Goal: Task Accomplishment & Management: Use online tool/utility

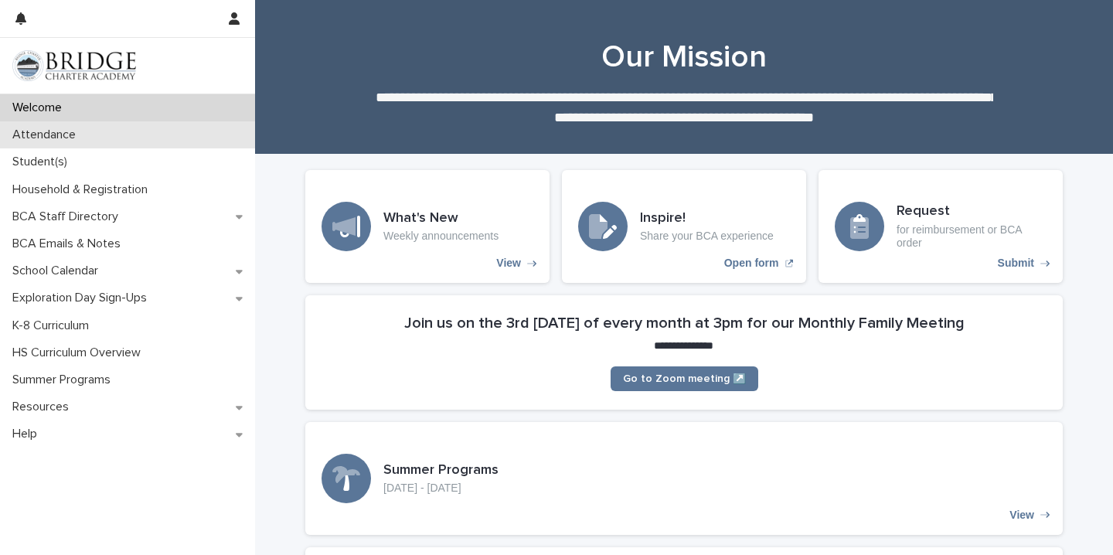
click at [107, 136] on div "Attendance" at bounding box center [127, 134] width 255 height 27
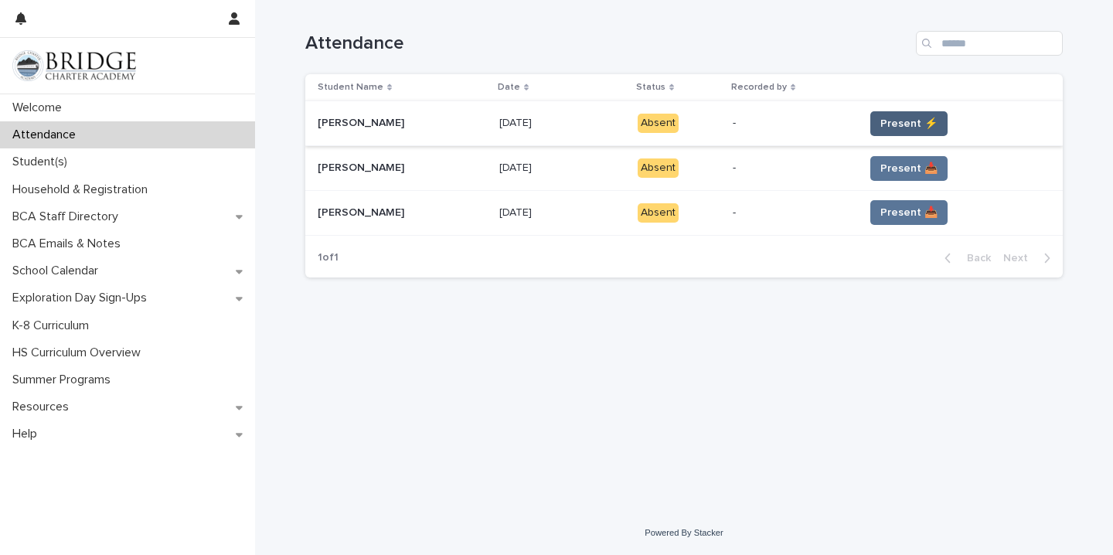
click at [903, 125] on span "Present ⚡" at bounding box center [908, 123] width 57 height 15
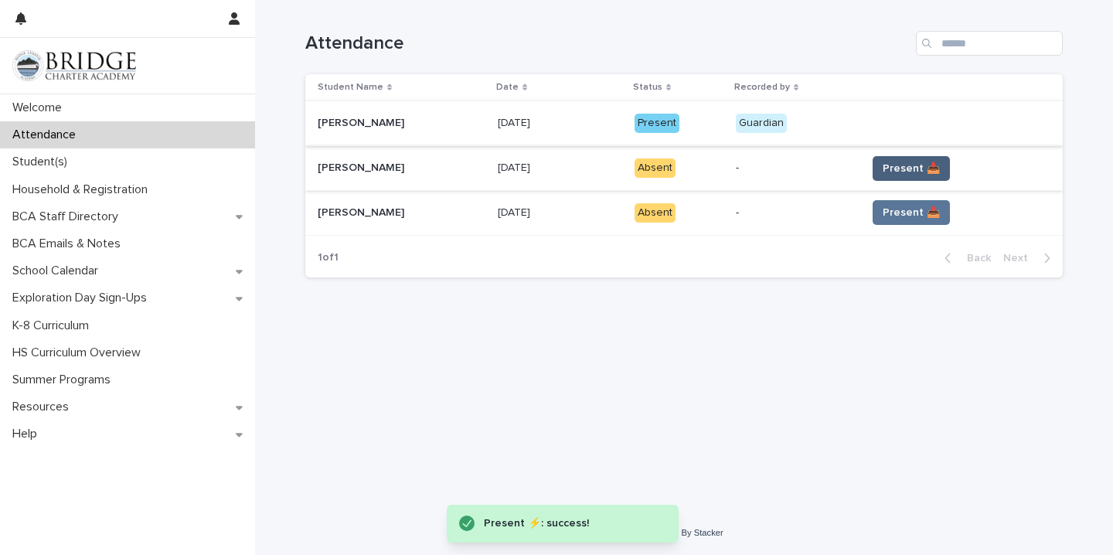
click at [909, 163] on span "Present 📥" at bounding box center [911, 168] width 57 height 15
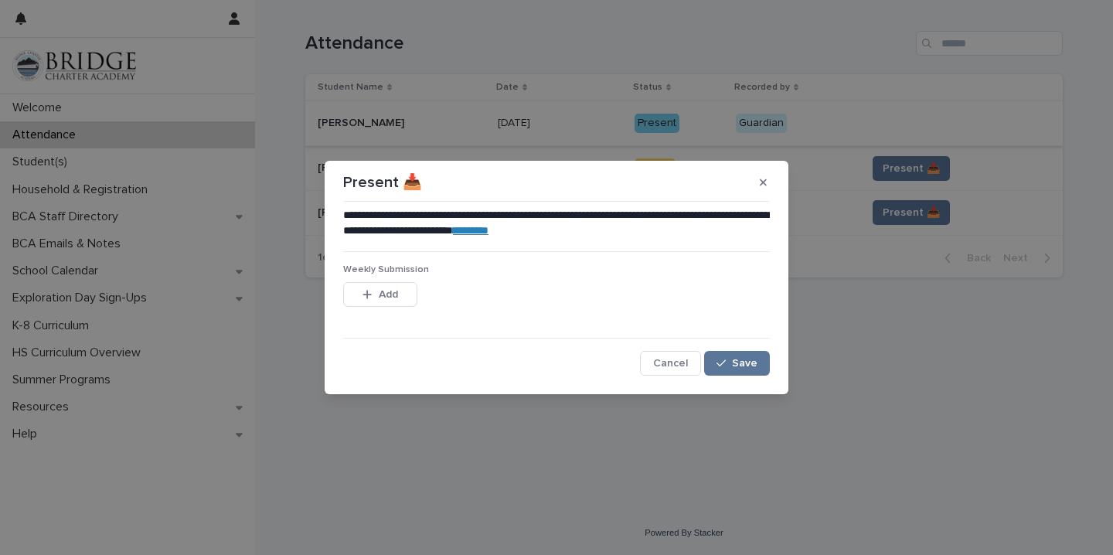
click at [488, 230] on link "********" at bounding box center [471, 230] width 36 height 11
click at [739, 365] on span "Save" at bounding box center [745, 363] width 26 height 11
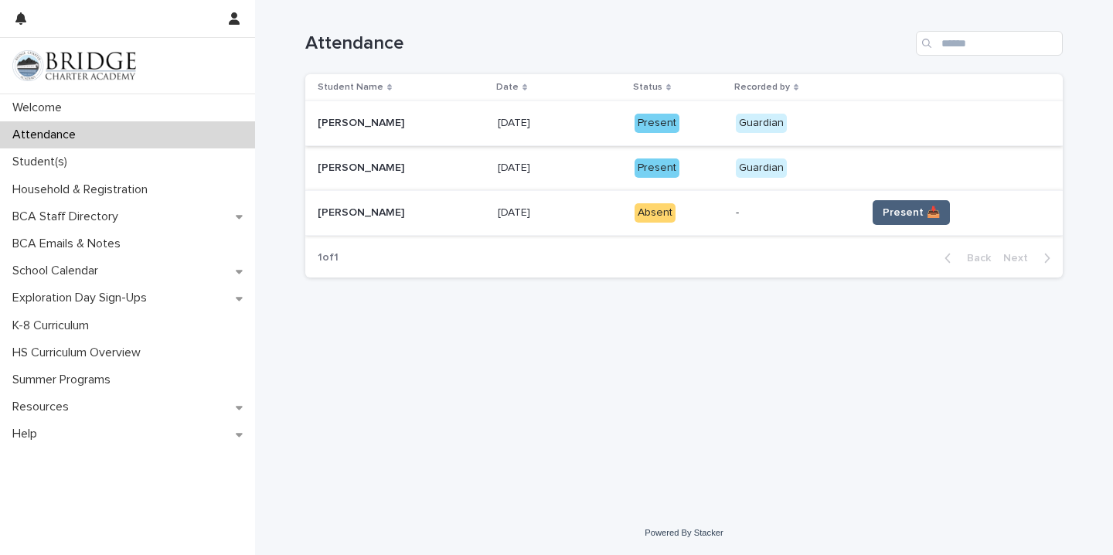
click at [908, 217] on span "Present 📥" at bounding box center [911, 212] width 57 height 15
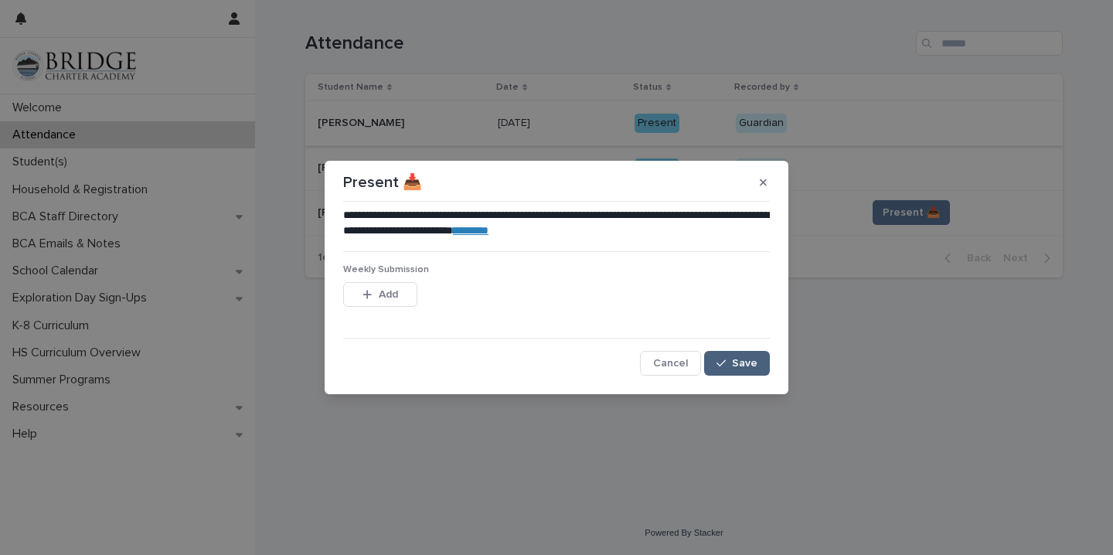
click at [743, 355] on button "Save" at bounding box center [737, 363] width 66 height 25
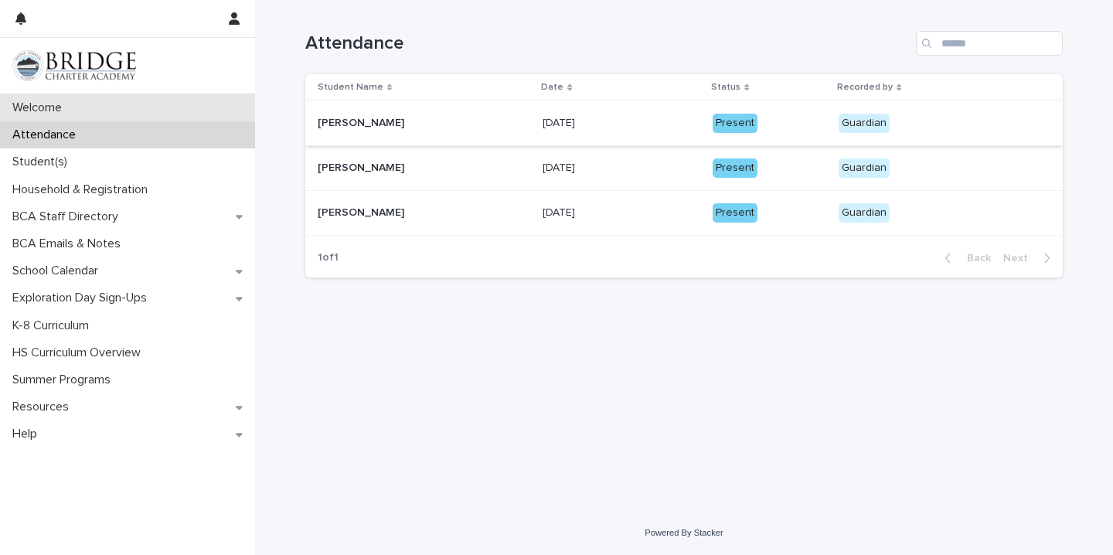
click at [80, 108] on div "Welcome" at bounding box center [127, 107] width 255 height 27
